Goal: Navigation & Orientation: Find specific page/section

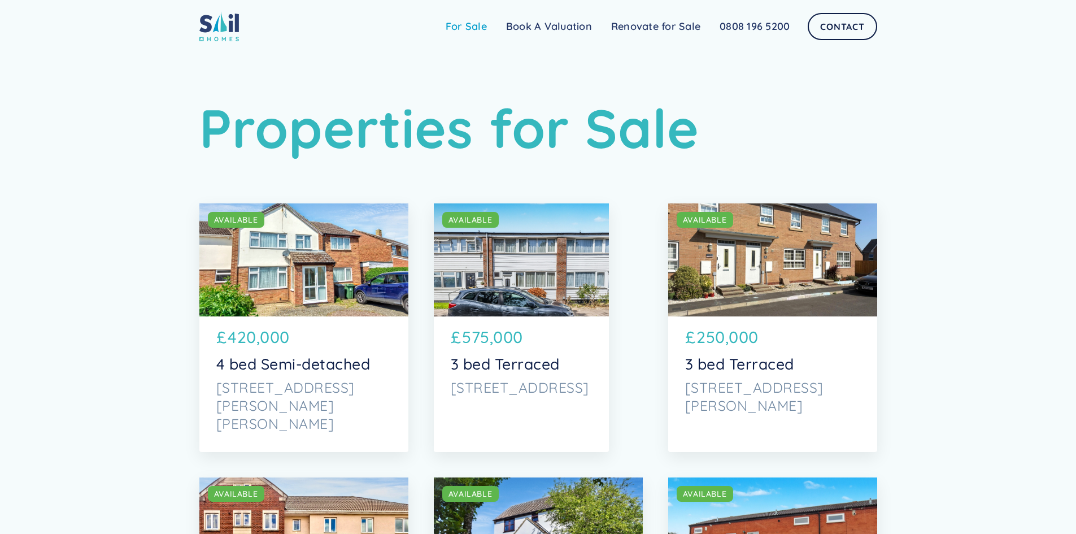
click at [482, 24] on link "For Sale" at bounding box center [466, 26] width 60 height 23
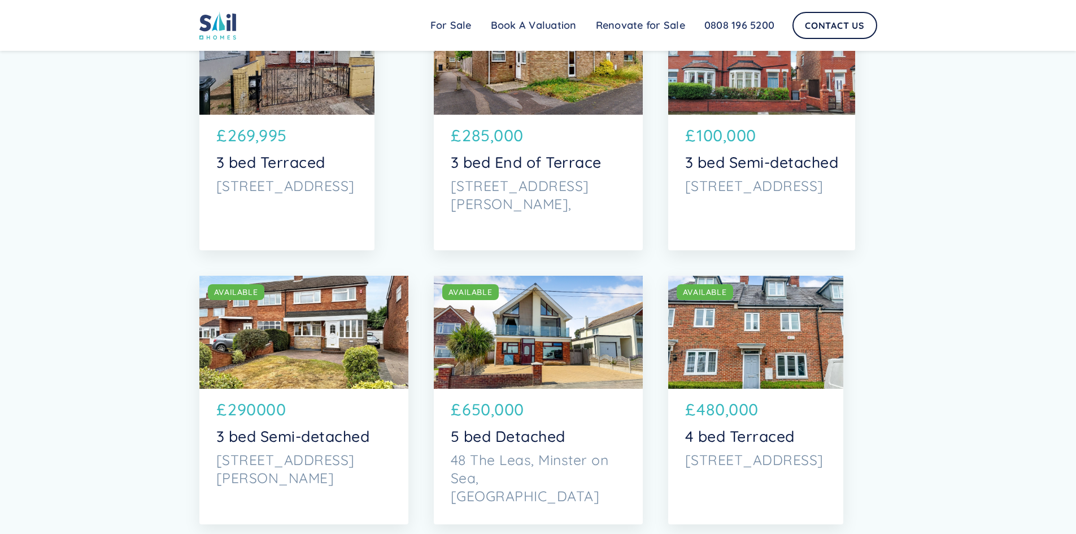
scroll to position [1243, 0]
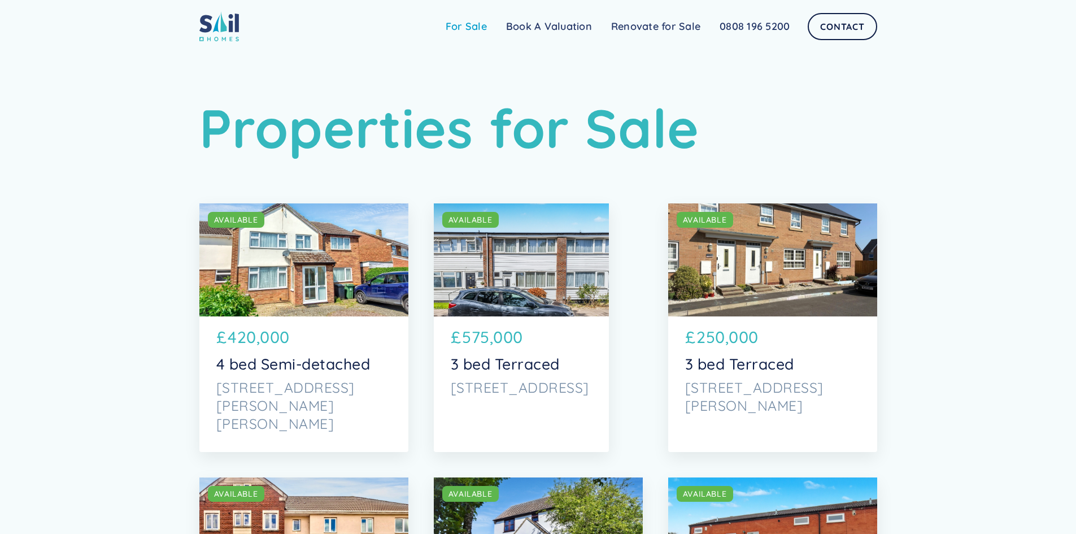
click at [487, 24] on link "For Sale" at bounding box center [466, 26] width 60 height 23
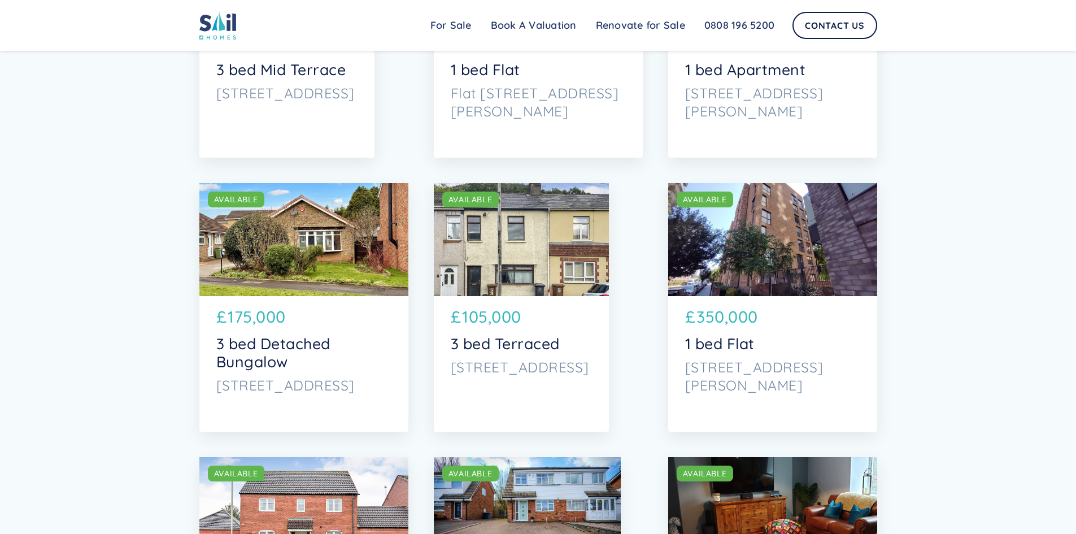
scroll to position [2656, 0]
